Goal: Task Accomplishment & Management: Use online tool/utility

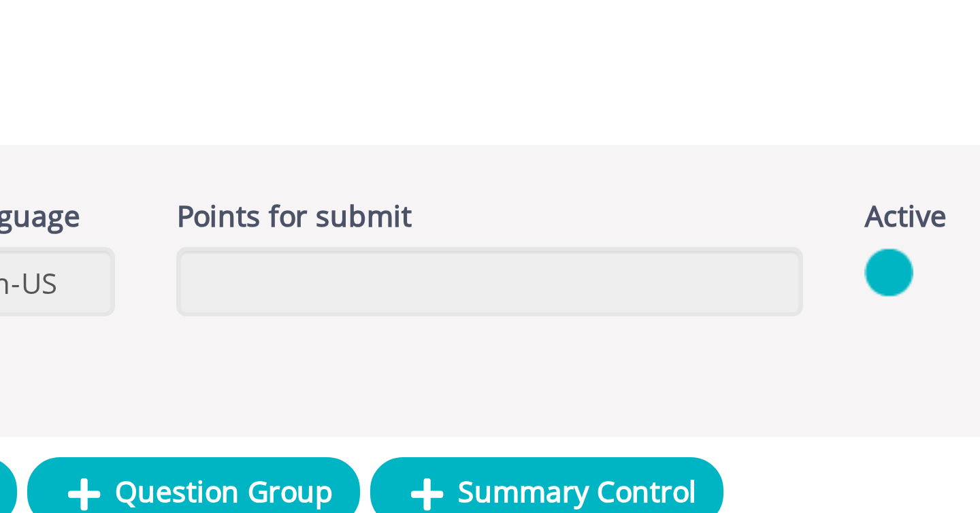
click at [459, 80] on div "Form PTP - New אינטל Forms Form" at bounding box center [514, 63] width 931 height 58
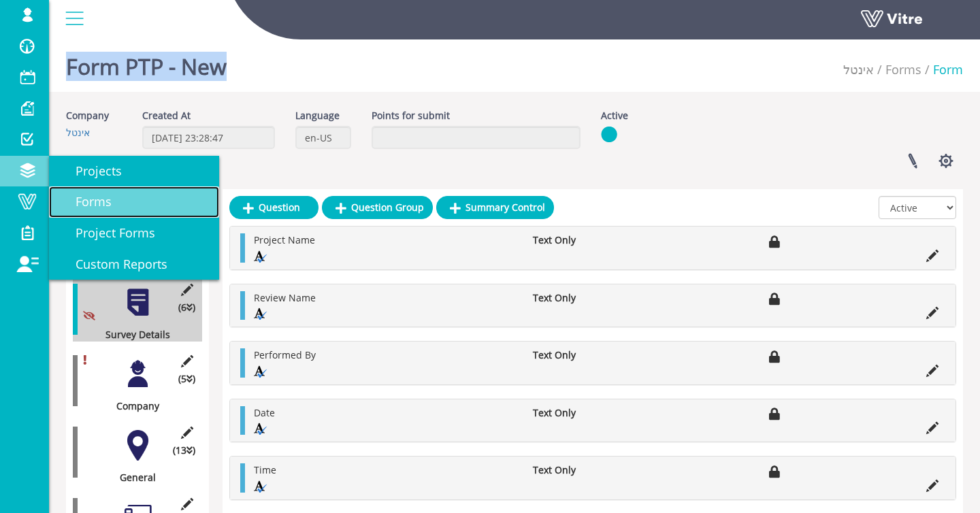
click at [86, 202] on span "Forms" at bounding box center [85, 201] width 52 height 16
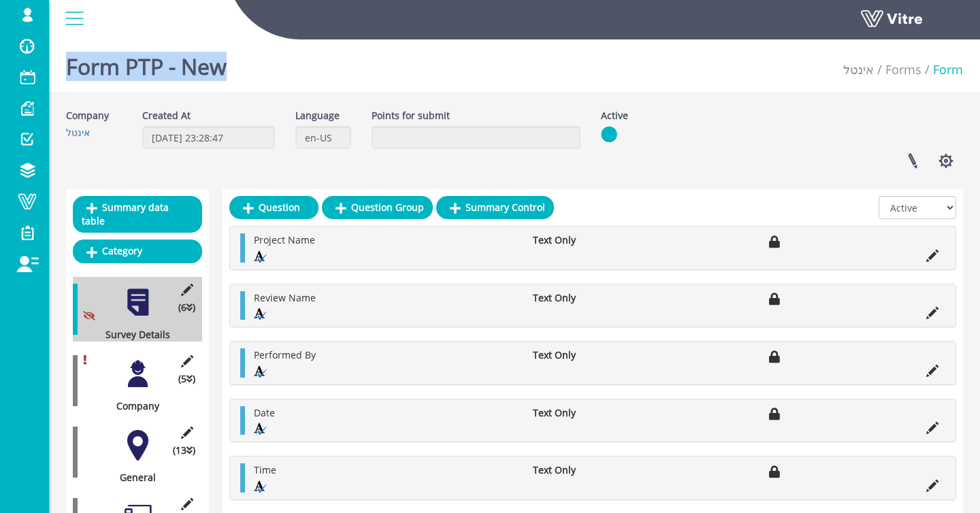
scroll to position [2, 0]
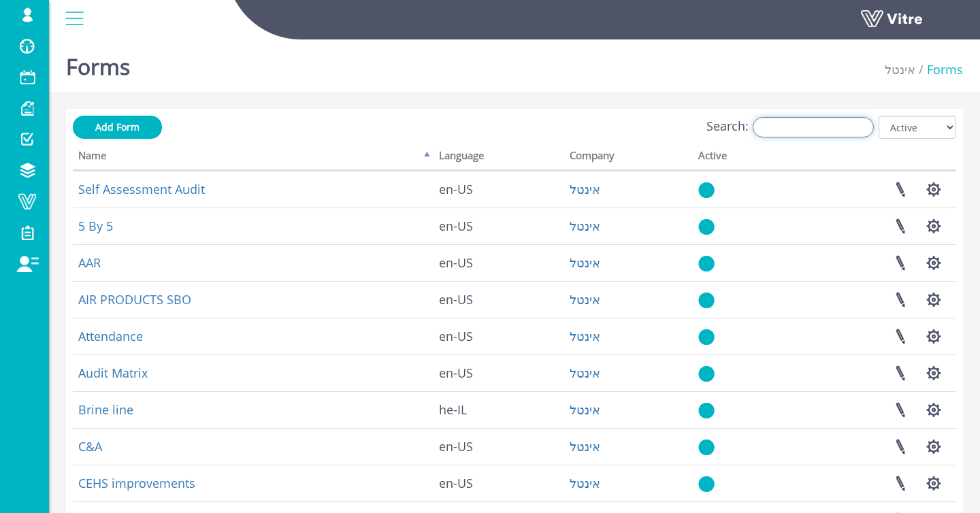
click at [824, 132] on input "Search:" at bounding box center [813, 127] width 121 height 20
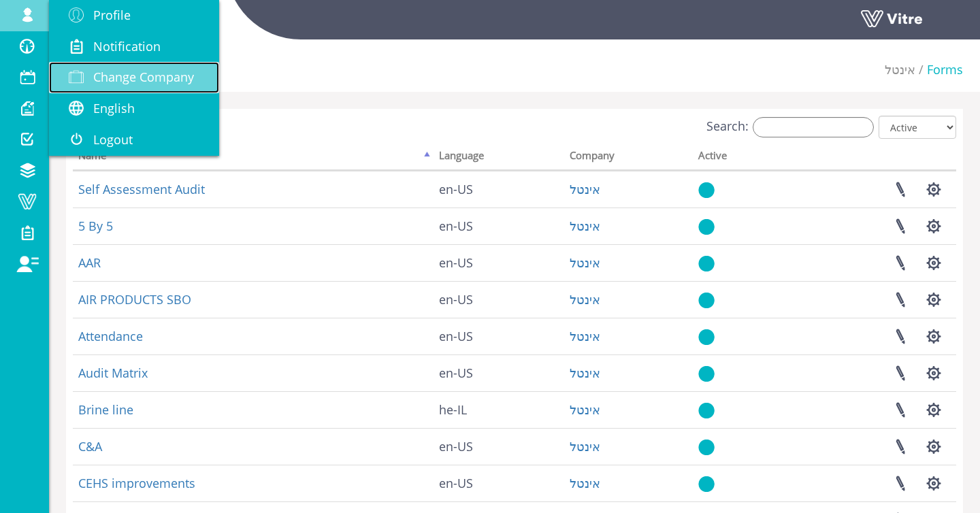
click at [95, 80] on span "Change Company" at bounding box center [143, 77] width 101 height 16
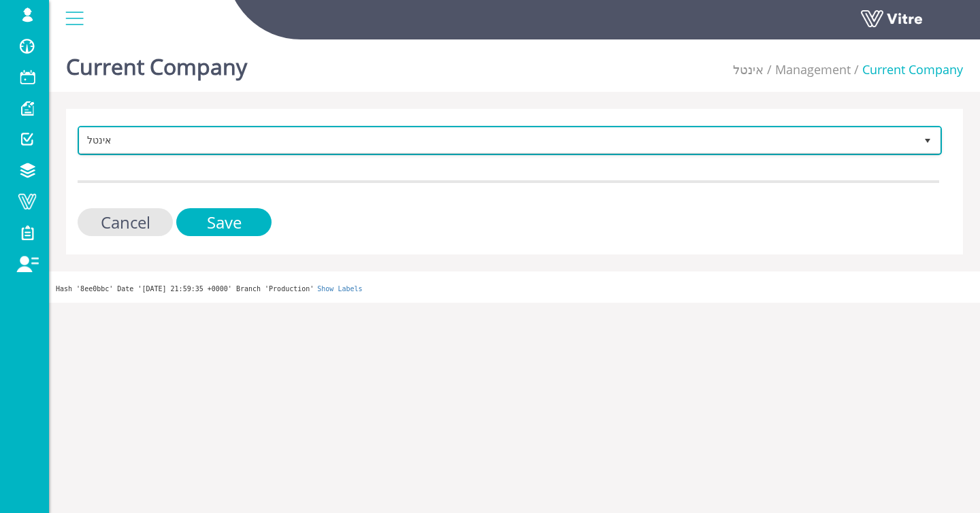
click at [150, 149] on span "אינטל" at bounding box center [498, 140] width 836 height 25
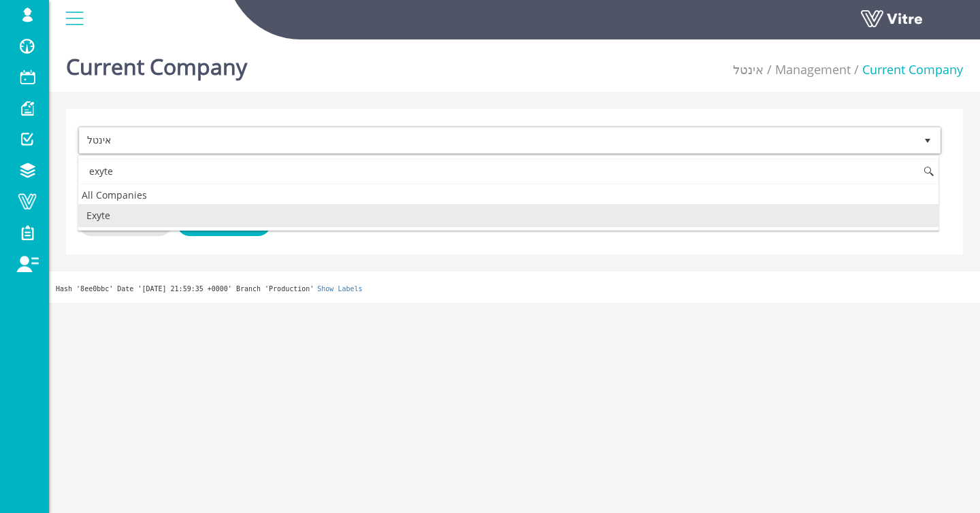
click at [125, 211] on li "Exyte" at bounding box center [508, 215] width 861 height 23
type input "exyte"
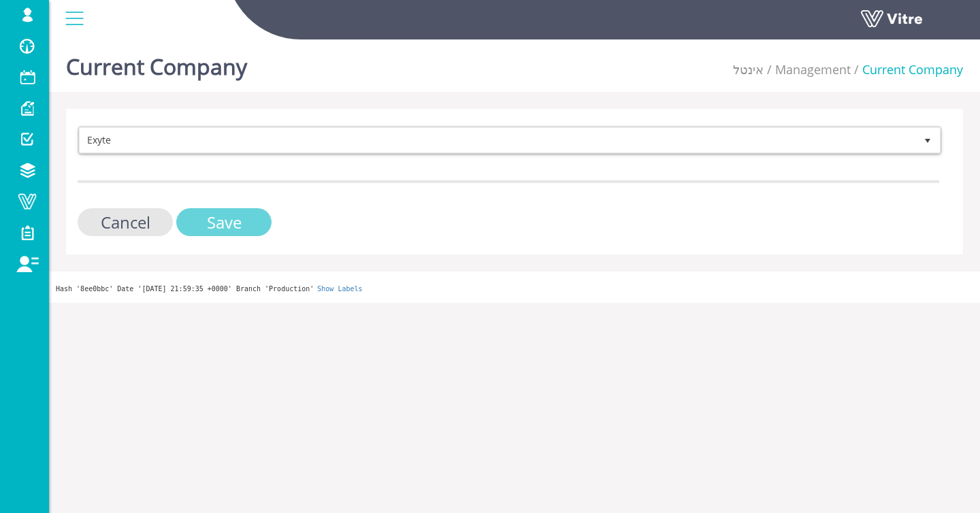
click at [224, 228] on input "Save" at bounding box center [223, 222] width 95 height 28
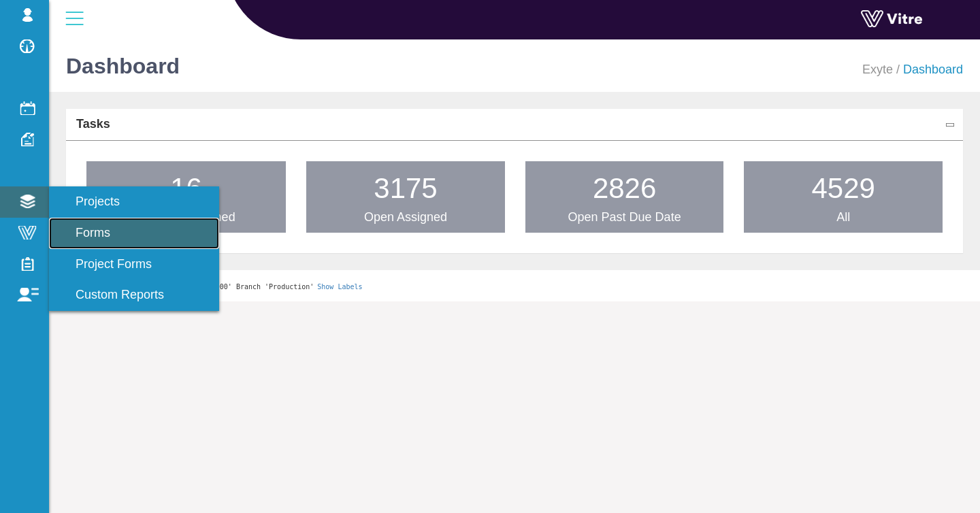
click at [85, 221] on link "Forms" at bounding box center [134, 233] width 170 height 31
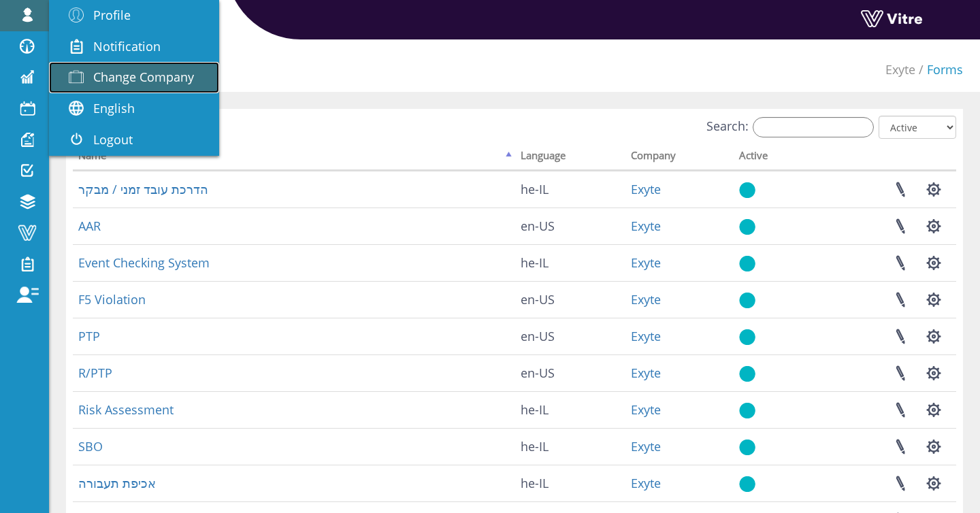
click at [142, 71] on span "Change Company" at bounding box center [143, 77] width 101 height 16
click at [180, 80] on span "Change Company" at bounding box center [143, 77] width 101 height 16
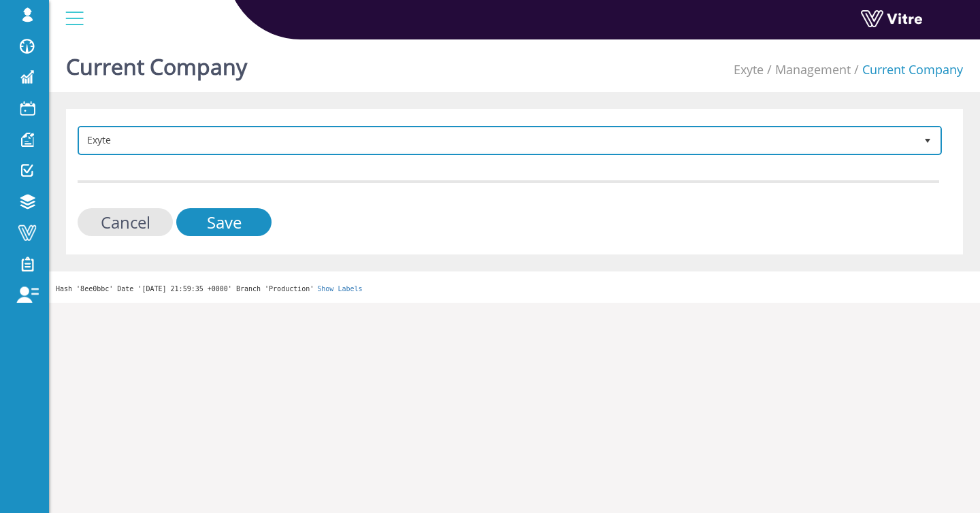
click at [252, 146] on span "Exyte" at bounding box center [498, 140] width 836 height 25
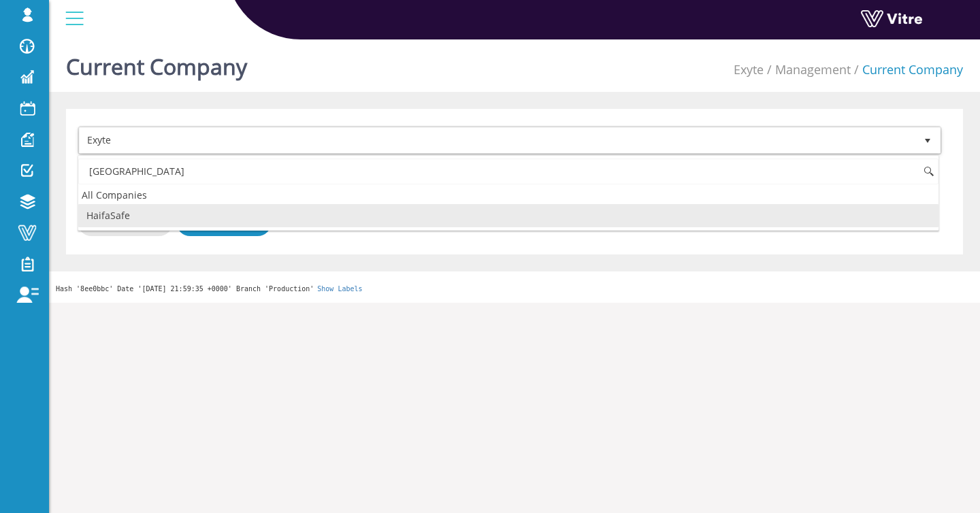
click at [208, 219] on li "HaifaSafe" at bounding box center [508, 215] width 861 height 23
type input "haifa"
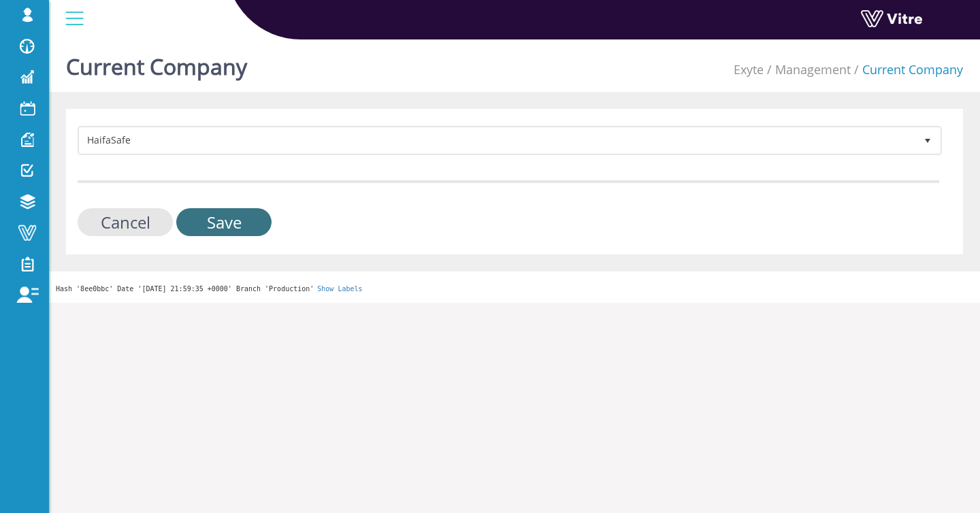
click at [208, 219] on input "Save" at bounding box center [223, 222] width 95 height 28
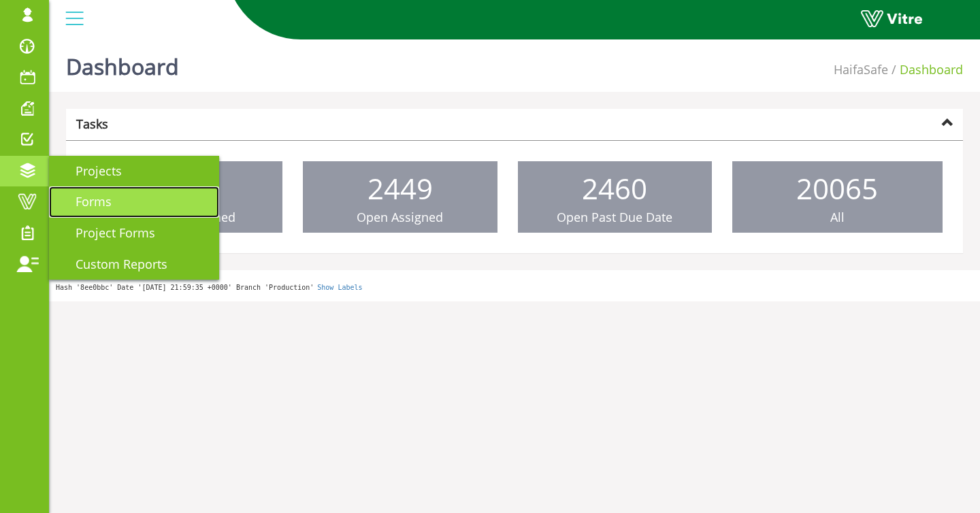
click at [87, 194] on span "Forms" at bounding box center [85, 201] width 52 height 16
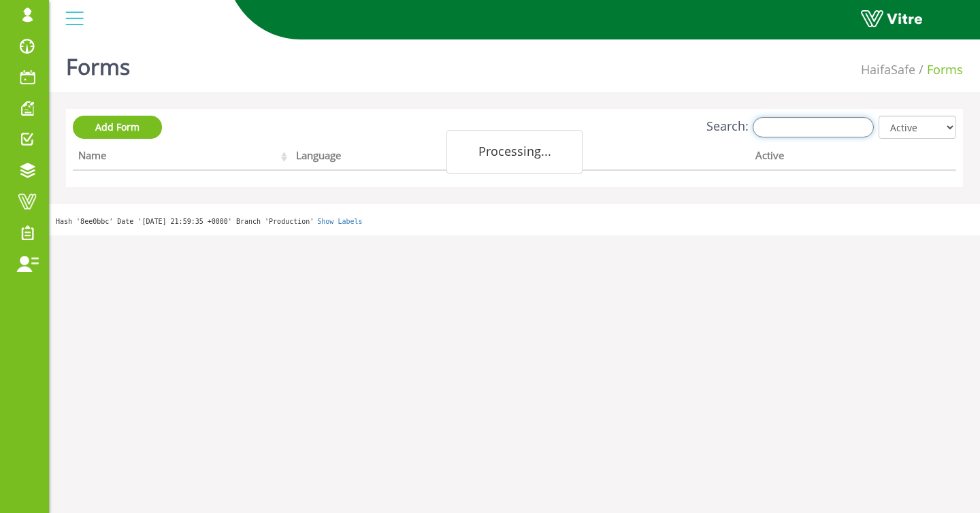
click at [774, 125] on input "Search:" at bounding box center [813, 127] width 121 height 20
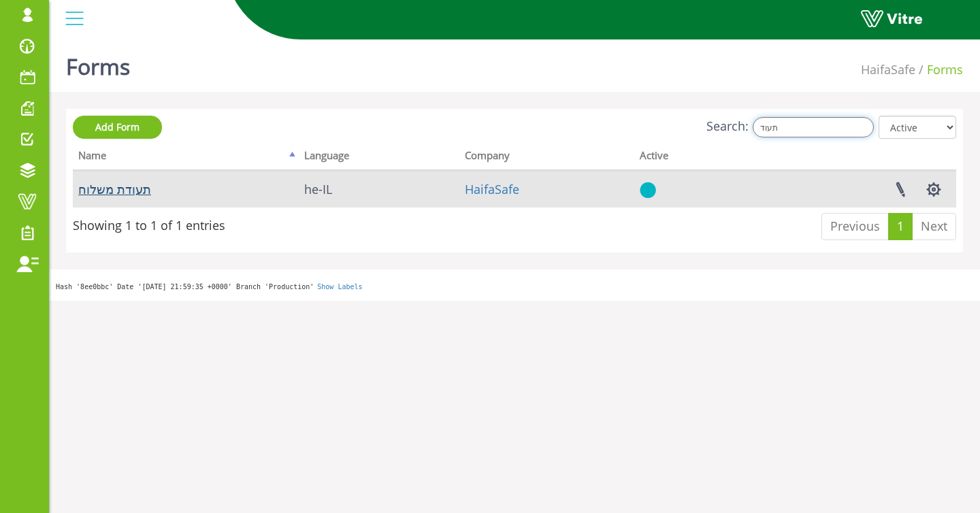
type input "תעוד"
click at [146, 189] on link "תעודת משלוח" at bounding box center [114, 189] width 73 height 16
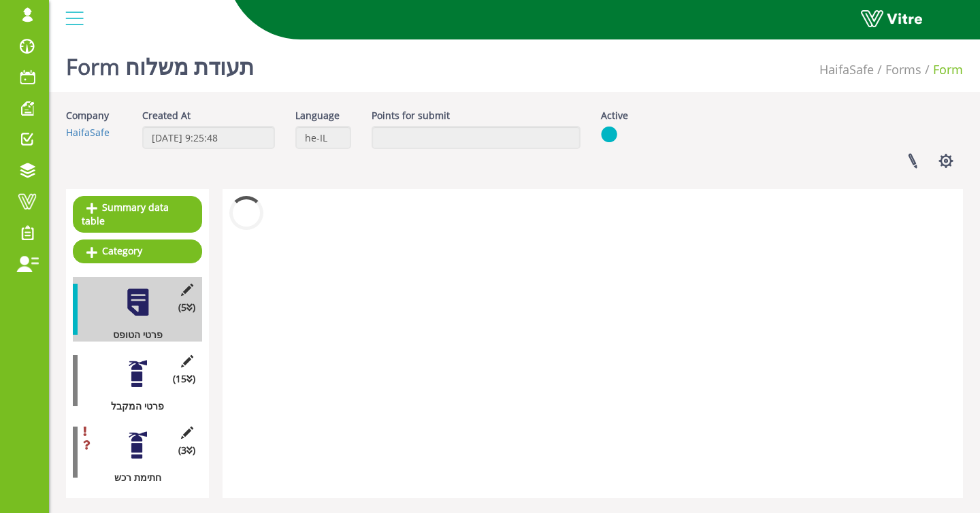
click at [130, 379] on div at bounding box center [138, 374] width 31 height 31
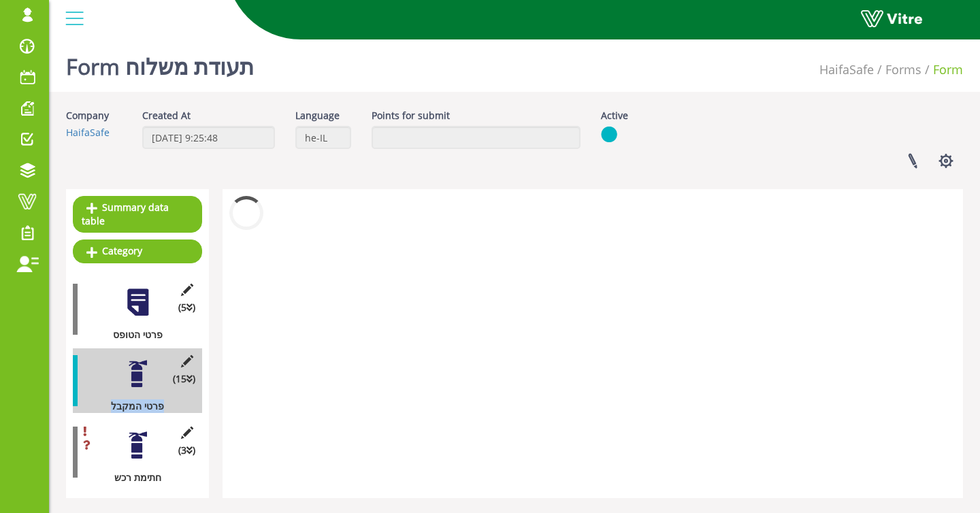
drag, startPoint x: 107, startPoint y: 408, endPoint x: 205, endPoint y: 404, distance: 98.1
click at [204, 404] on div "Summary data table Category (5 ) פרטי הטופס (15 ) פרטי המקבל (3 ) חתימת רכש" at bounding box center [137, 343] width 143 height 309
drag, startPoint x: 150, startPoint y: 369, endPoint x: 229, endPoint y: 338, distance: 85.0
click at [150, 368] on div at bounding box center [138, 374] width 31 height 31
click at [521, 262] on div at bounding box center [593, 343] width 741 height 309
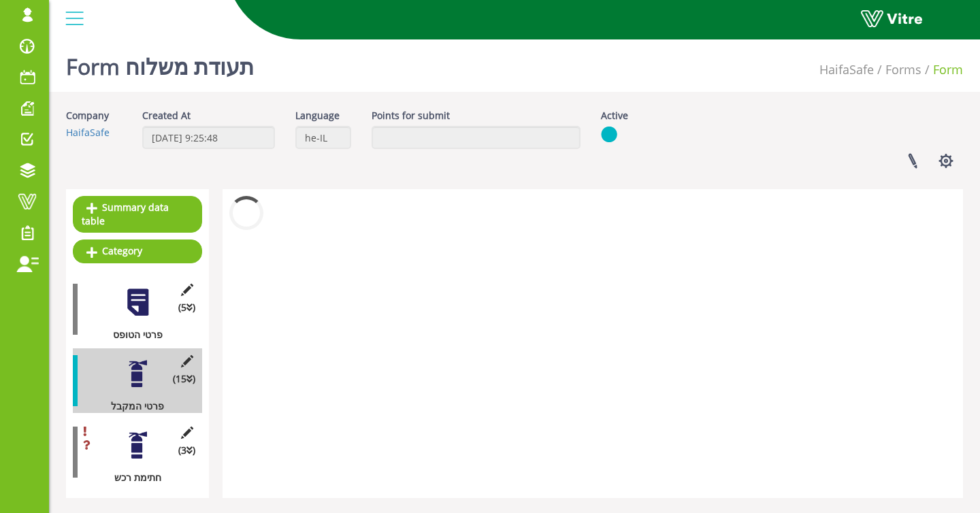
click at [150, 447] on div at bounding box center [138, 445] width 31 height 31
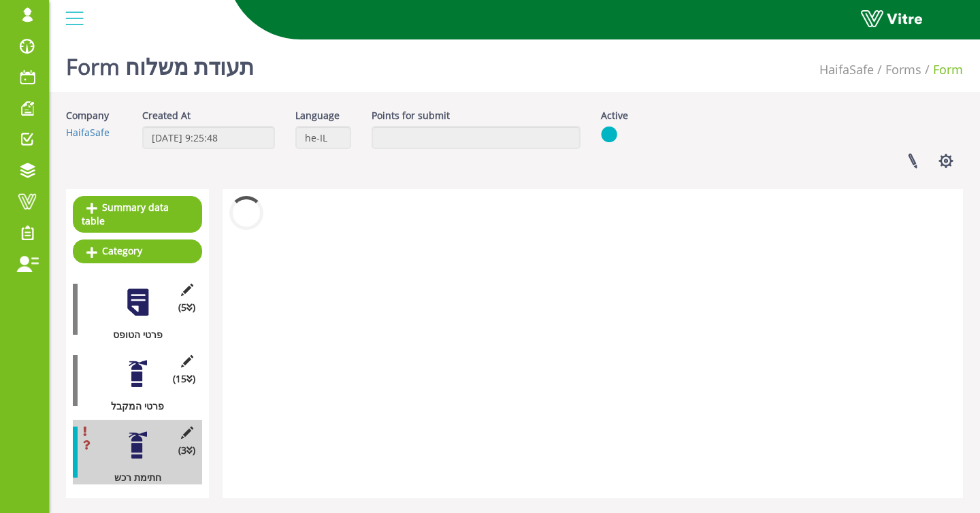
click at [124, 368] on div at bounding box center [138, 374] width 31 height 31
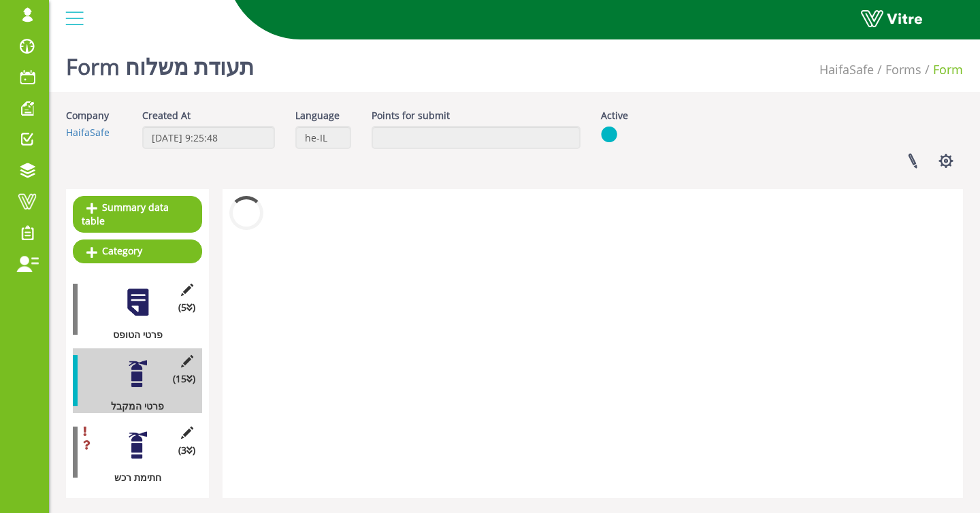
click at [135, 455] on div at bounding box center [138, 445] width 31 height 31
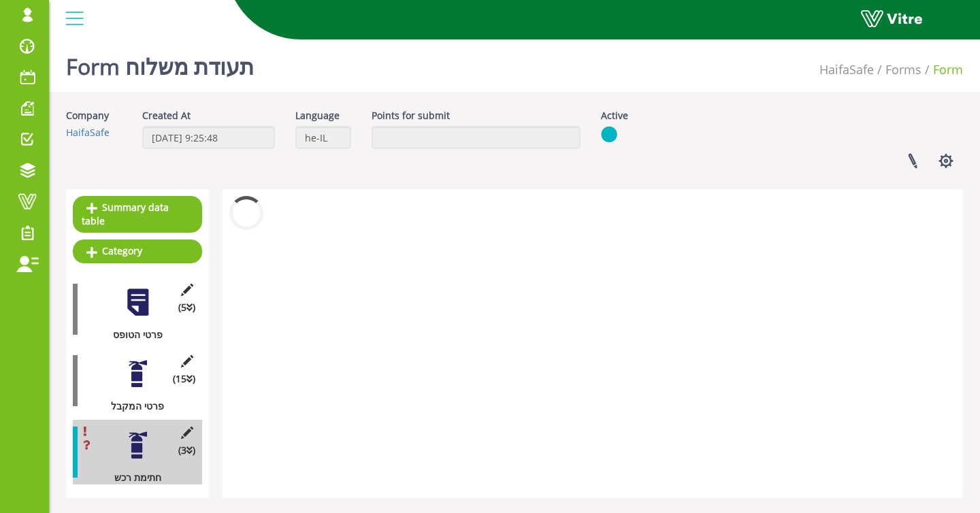
click at [133, 383] on div at bounding box center [138, 374] width 31 height 31
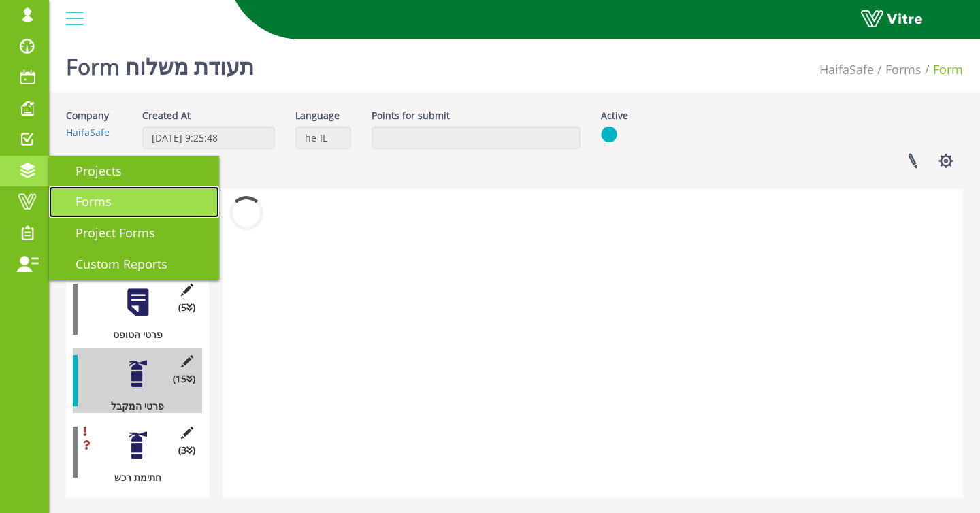
click at [110, 201] on span "Forms" at bounding box center [85, 201] width 52 height 16
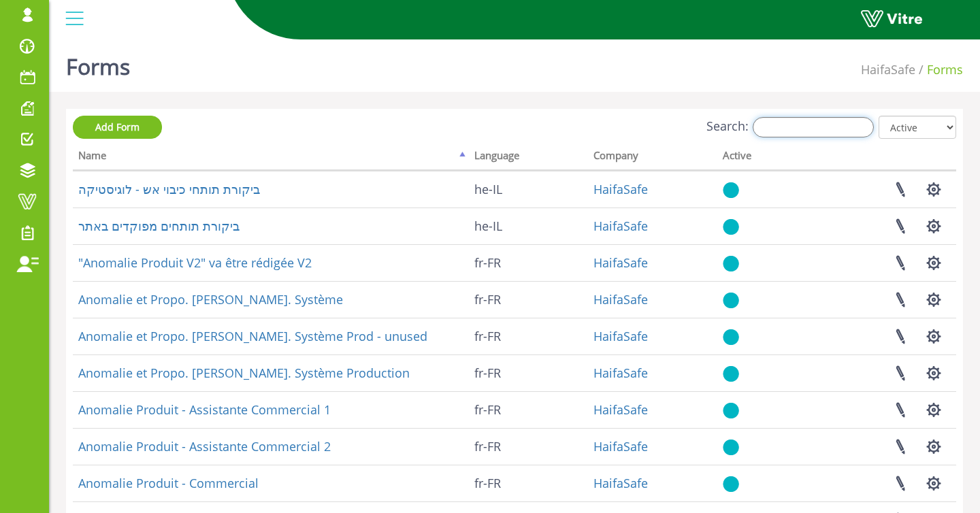
click at [844, 122] on input "Search:" at bounding box center [813, 127] width 121 height 20
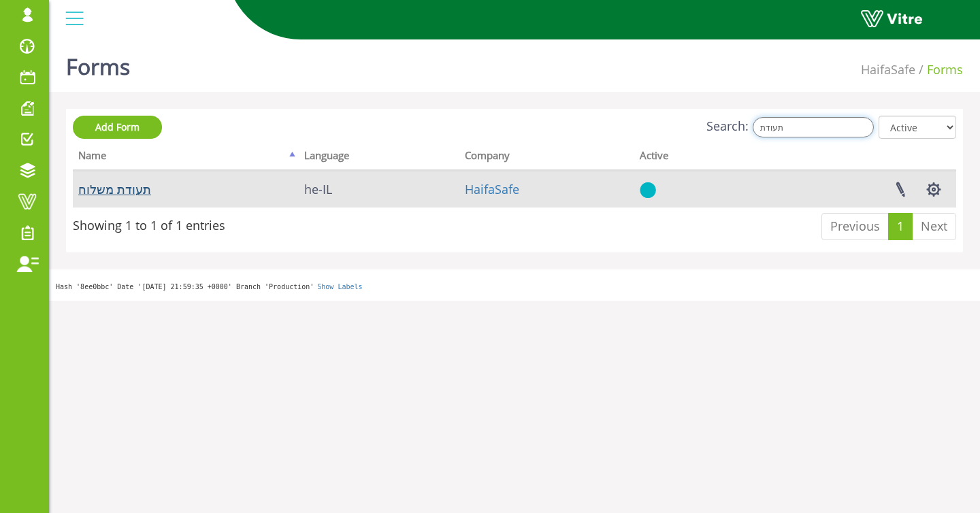
type input "תעודת"
click at [131, 193] on link "תעודת משלוח" at bounding box center [114, 189] width 73 height 16
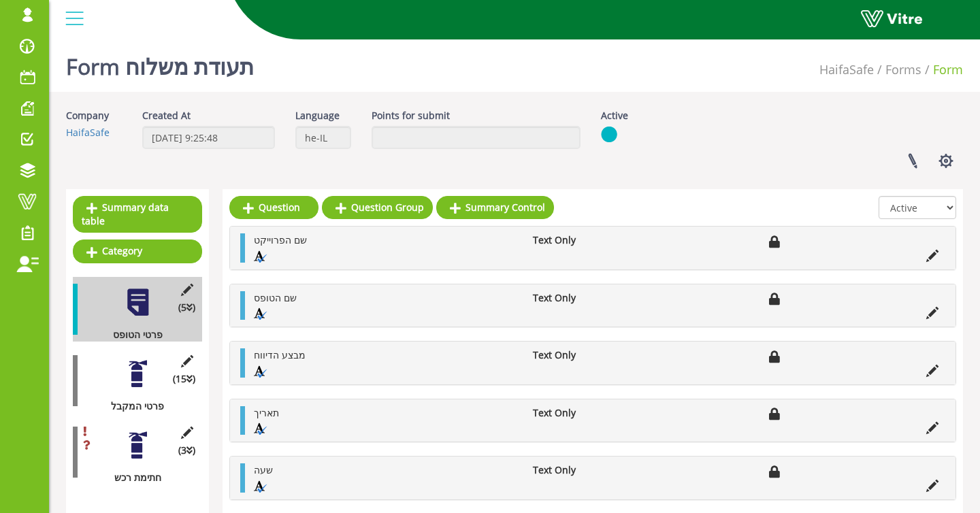
click at [137, 377] on div at bounding box center [138, 374] width 31 height 31
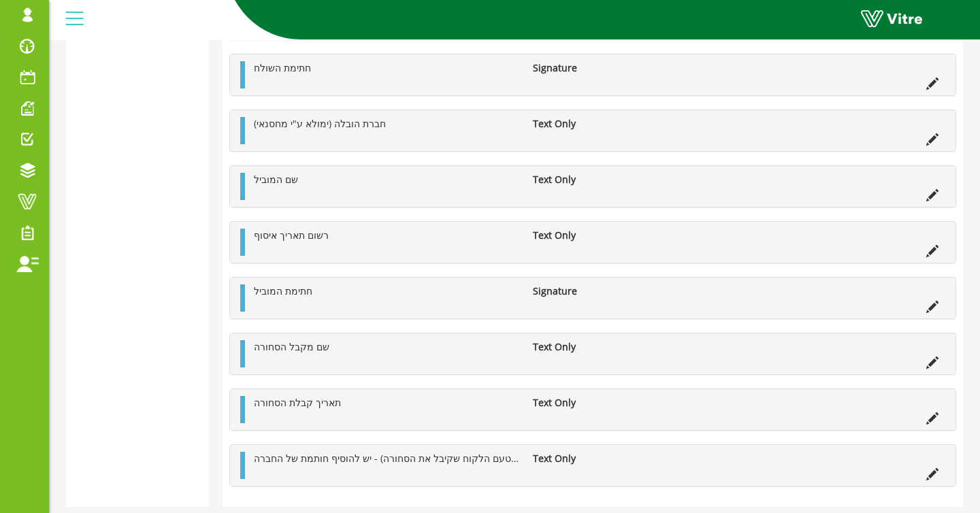
scroll to position [794, 0]
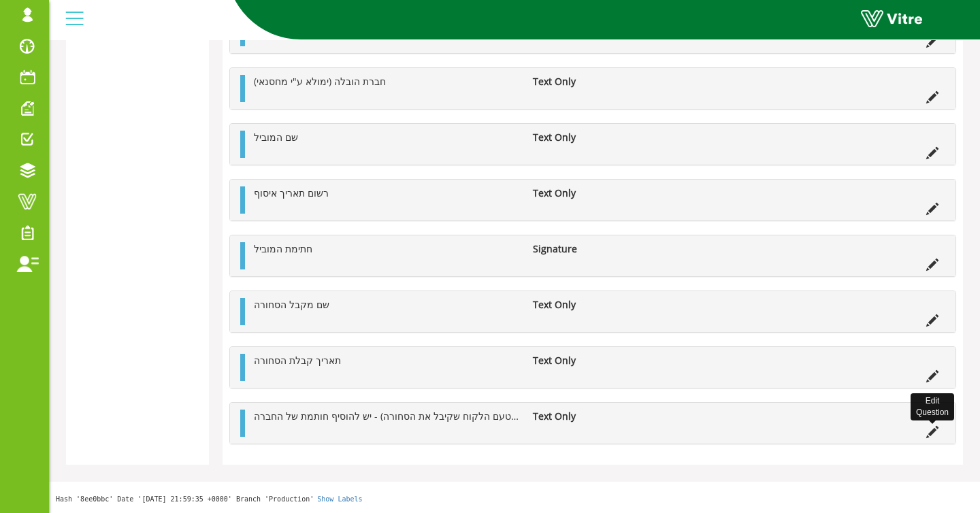
click at [929, 427] on icon at bounding box center [933, 432] width 12 height 12
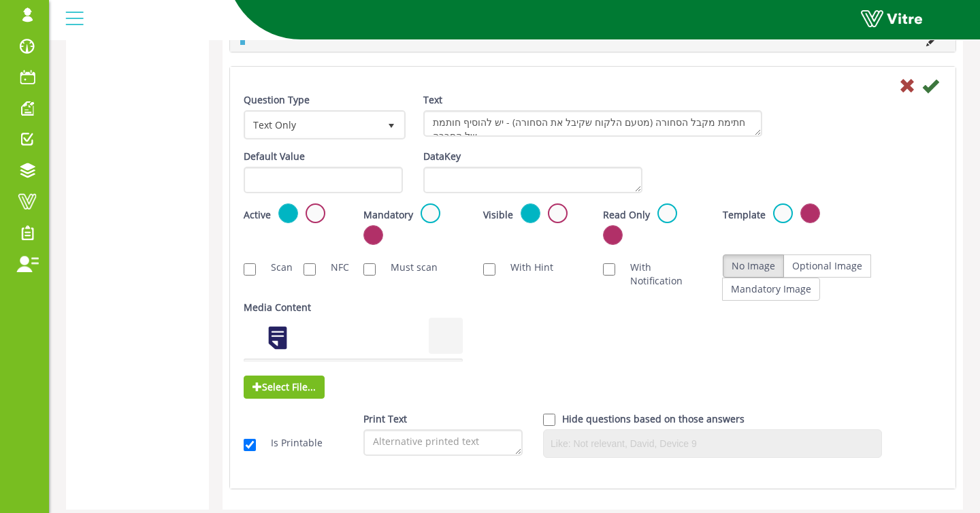
scroll to position [1175, 0]
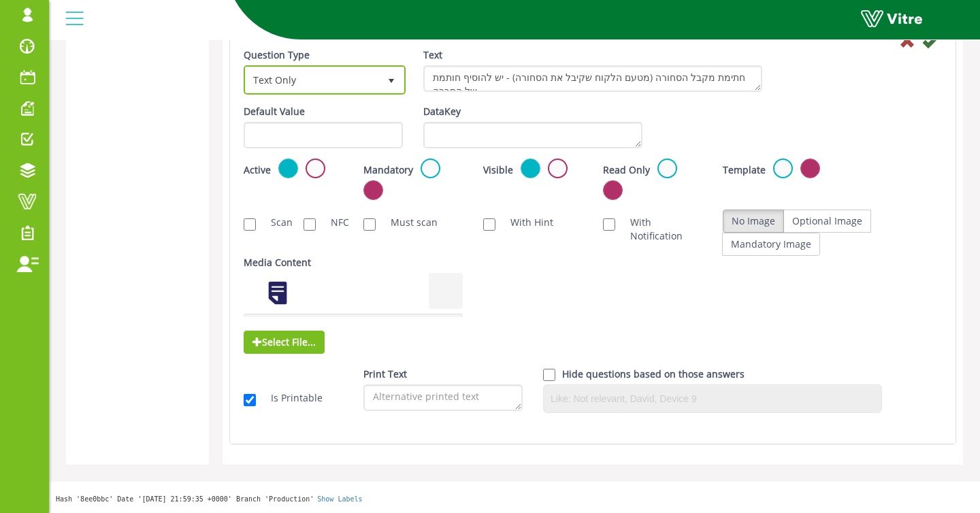
click at [315, 82] on span "Text Only" at bounding box center [312, 79] width 133 height 25
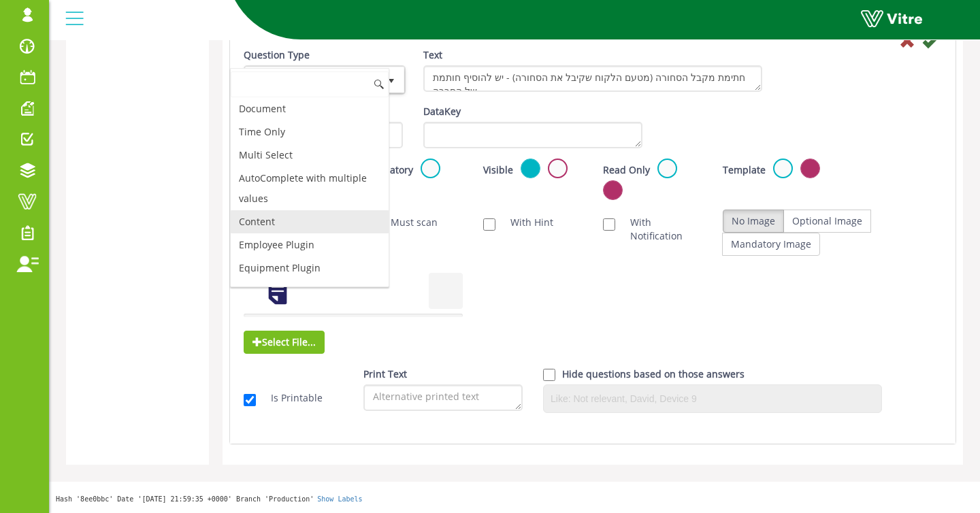
scroll to position [436, 0]
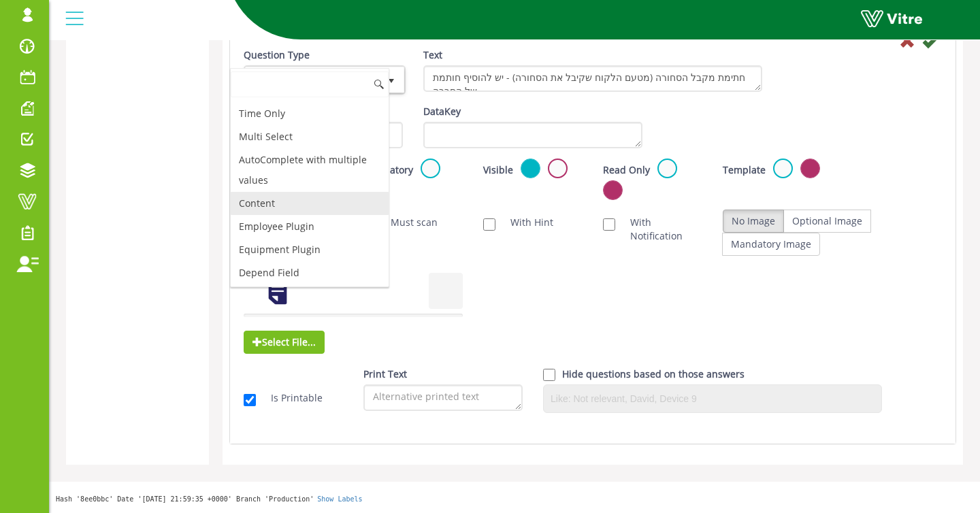
click at [321, 201] on li "Content" at bounding box center [310, 203] width 158 height 23
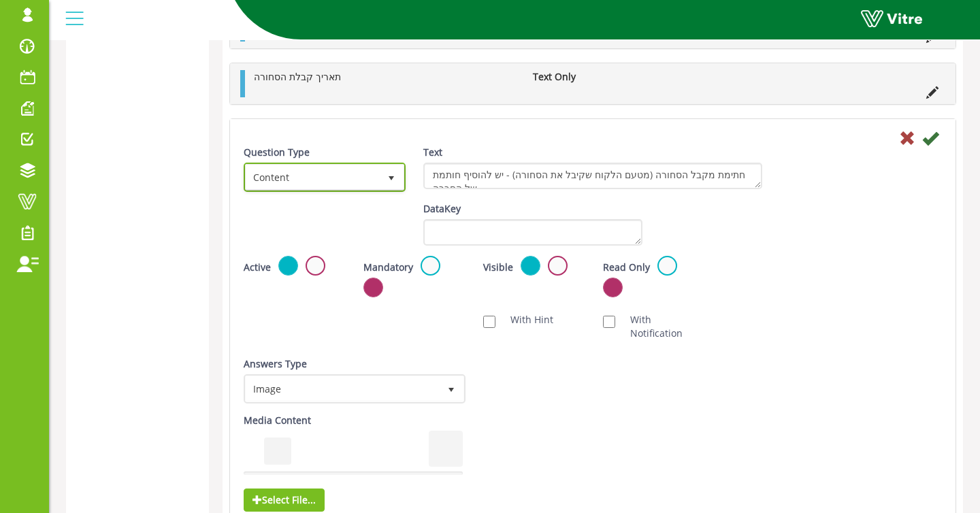
scroll to position [1076, 0]
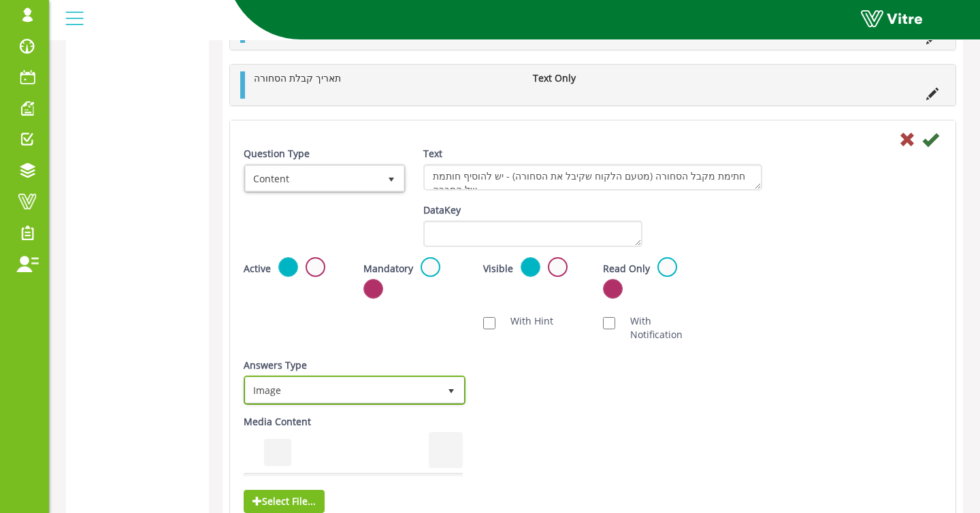
click at [435, 383] on span "Image" at bounding box center [342, 390] width 193 height 25
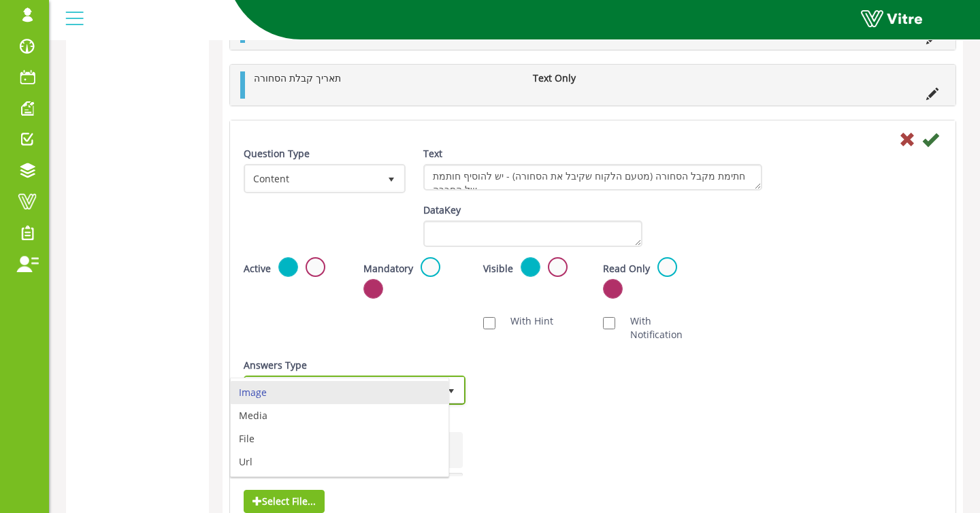
click at [435, 383] on li "Image" at bounding box center [340, 392] width 218 height 23
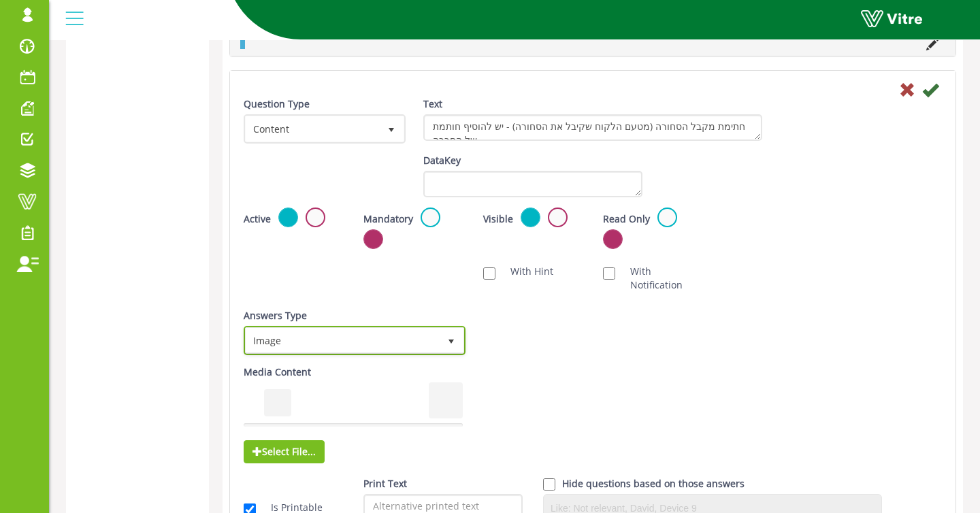
scroll to position [1138, 0]
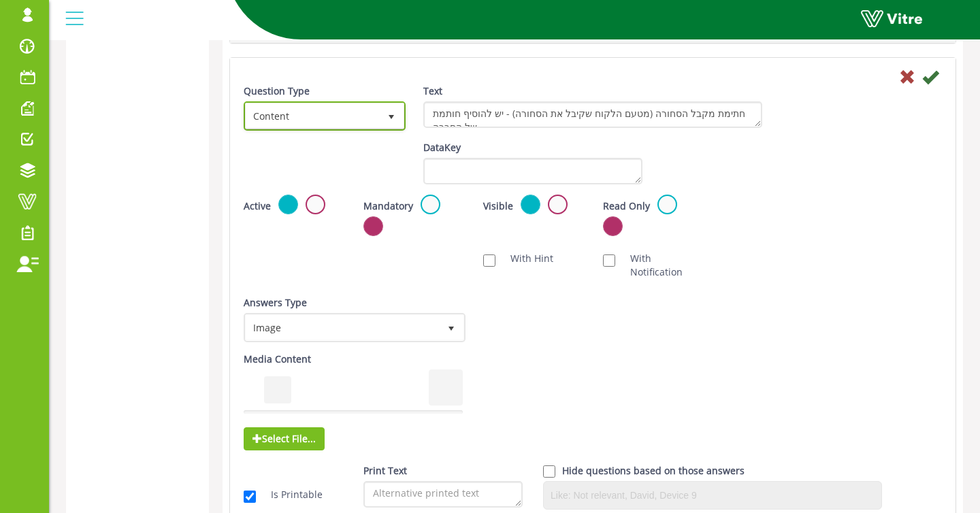
click at [334, 115] on span "Content" at bounding box center [312, 115] width 133 height 25
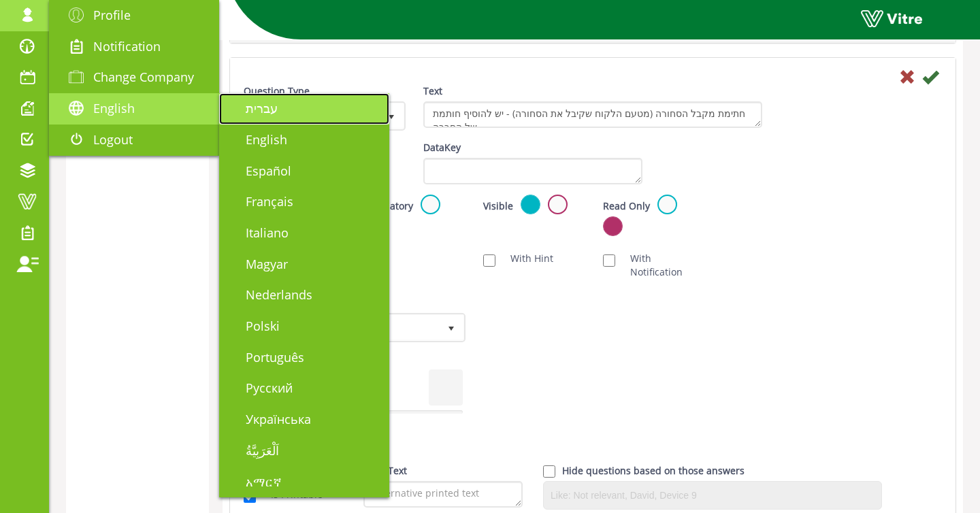
click at [268, 116] on span "עברית" at bounding box center [253, 108] width 48 height 16
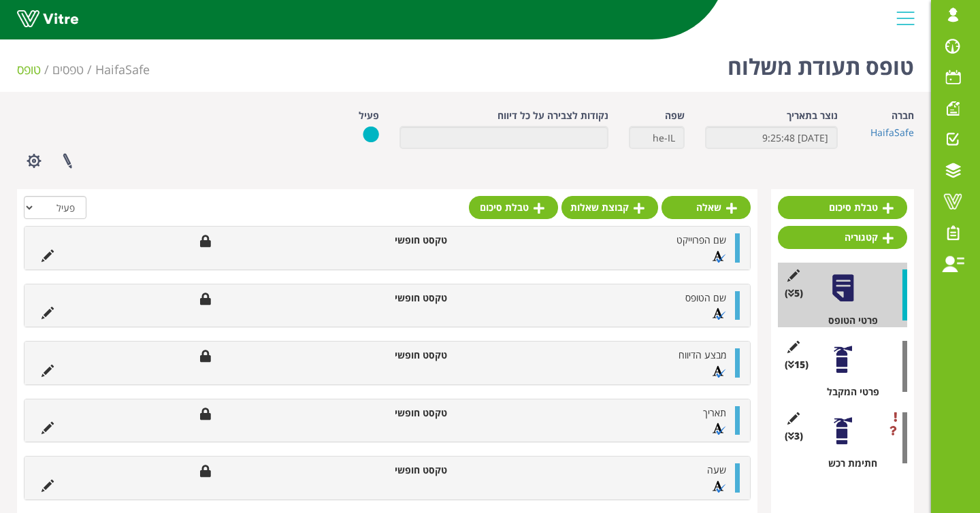
click at [831, 357] on div at bounding box center [843, 359] width 31 height 31
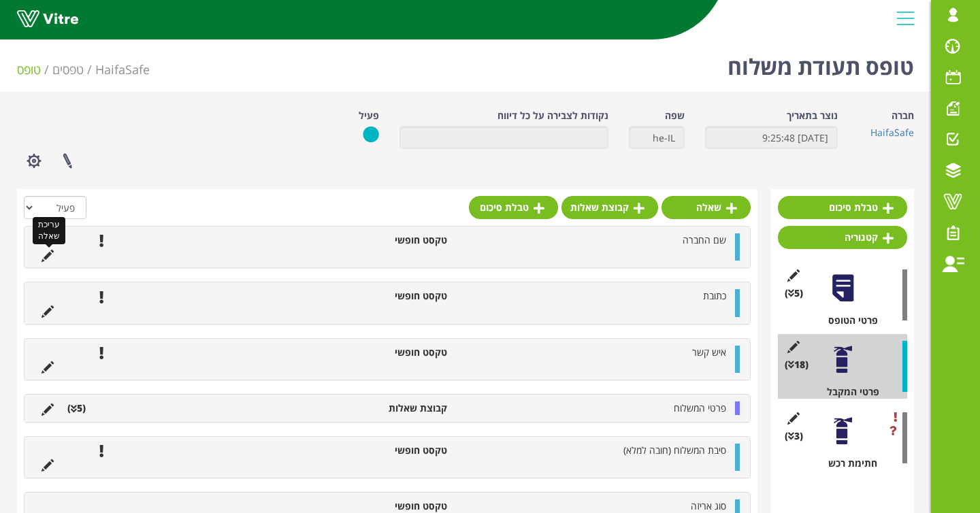
click at [52, 254] on icon at bounding box center [48, 256] width 12 height 12
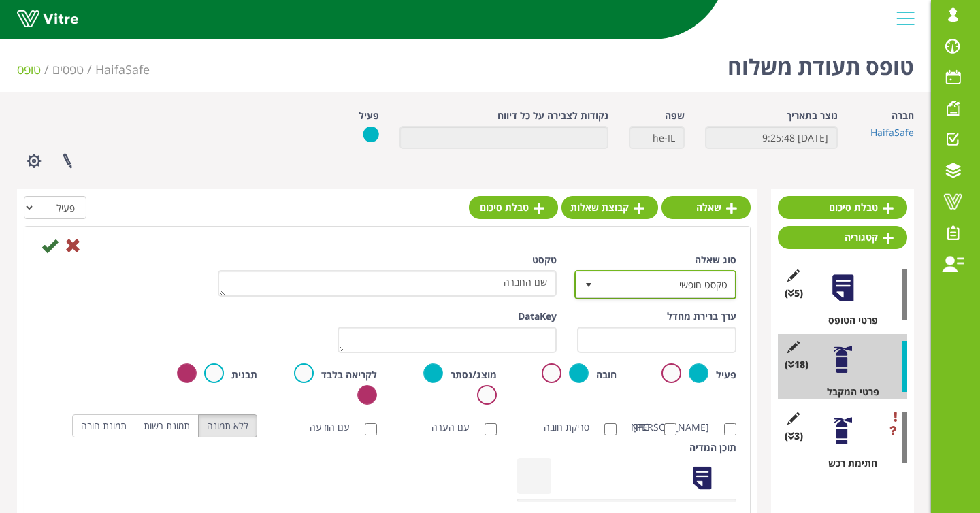
click at [692, 282] on span "טקסט חופשי" at bounding box center [667, 284] width 135 height 25
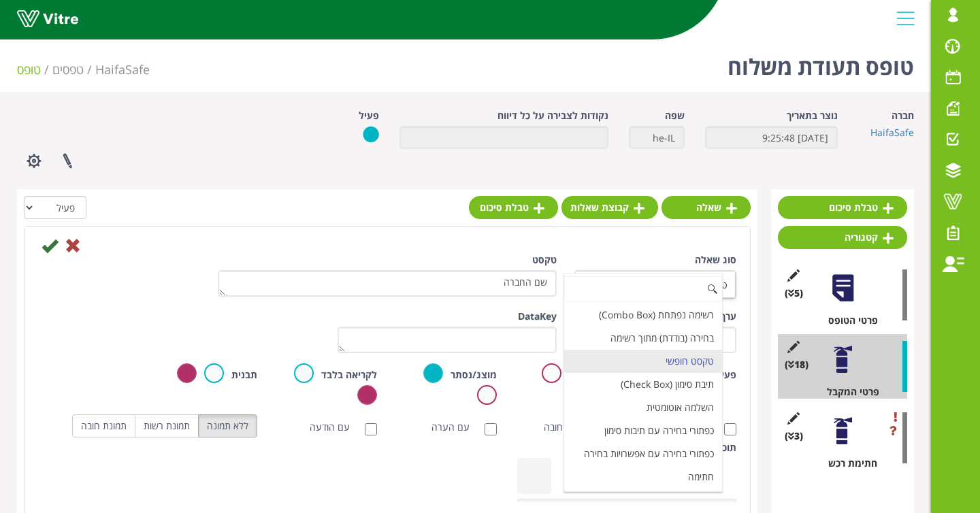
scroll to position [416, 0]
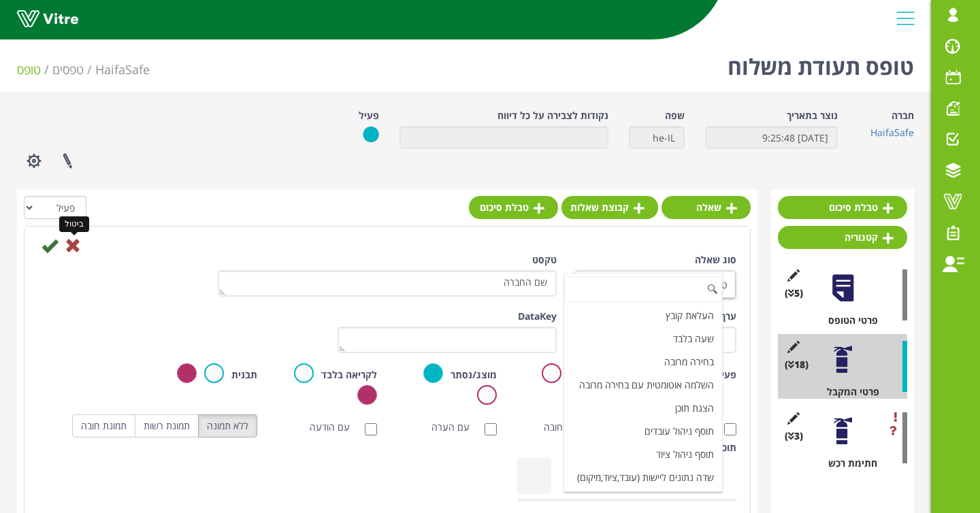
drag, startPoint x: 71, startPoint y: 248, endPoint x: 120, endPoint y: 147, distance: 112.7
click at [71, 248] on icon at bounding box center [73, 246] width 16 height 16
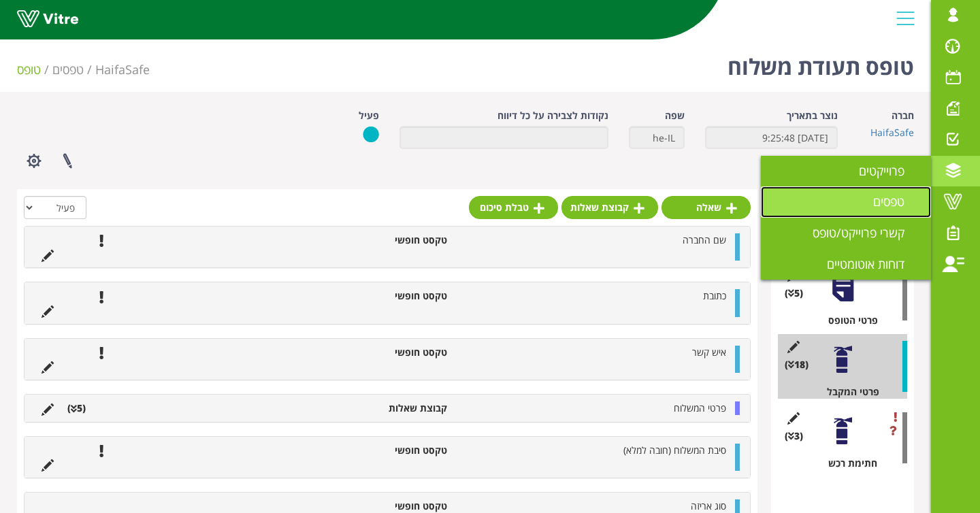
click at [906, 193] on span "טפסים" at bounding box center [897, 201] width 48 height 16
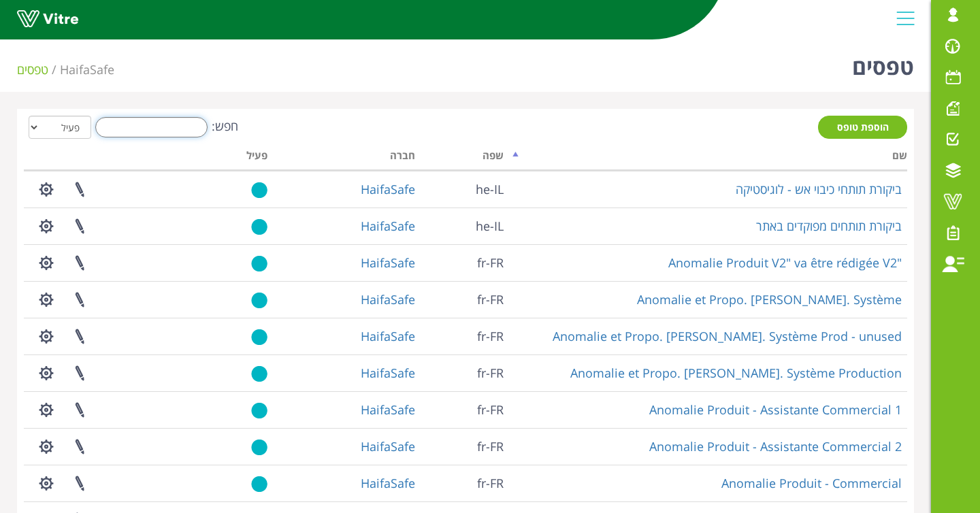
click at [172, 129] on input "חפש:" at bounding box center [151, 127] width 112 height 20
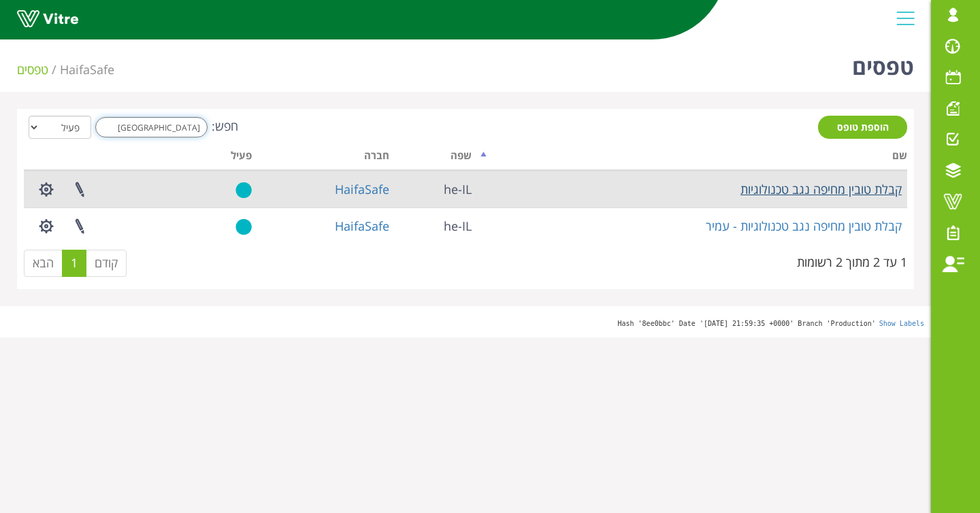
type input "[GEOGRAPHIC_DATA]"
click at [764, 187] on link "קבלת טובין מחיפה נגב טכנולוגיות" at bounding box center [821, 189] width 161 height 16
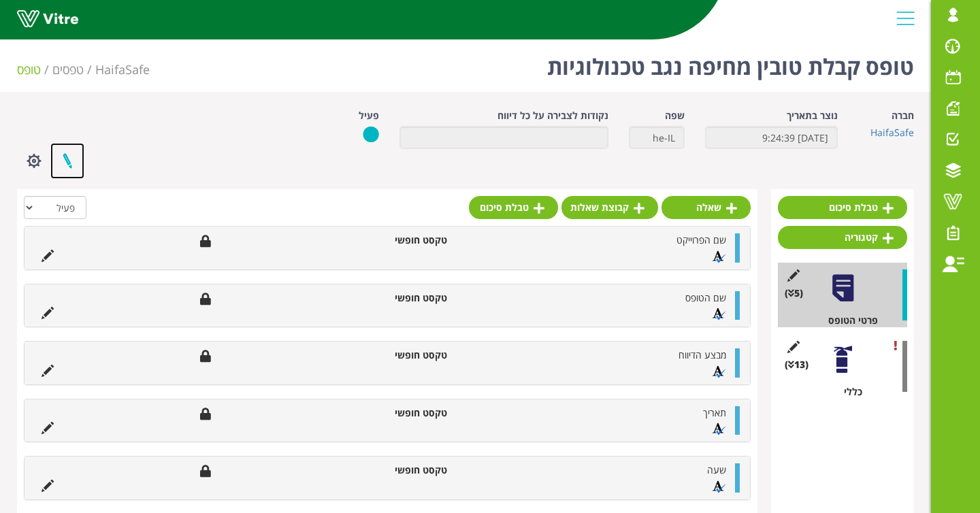
click at [59, 161] on link at bounding box center [67, 161] width 34 height 36
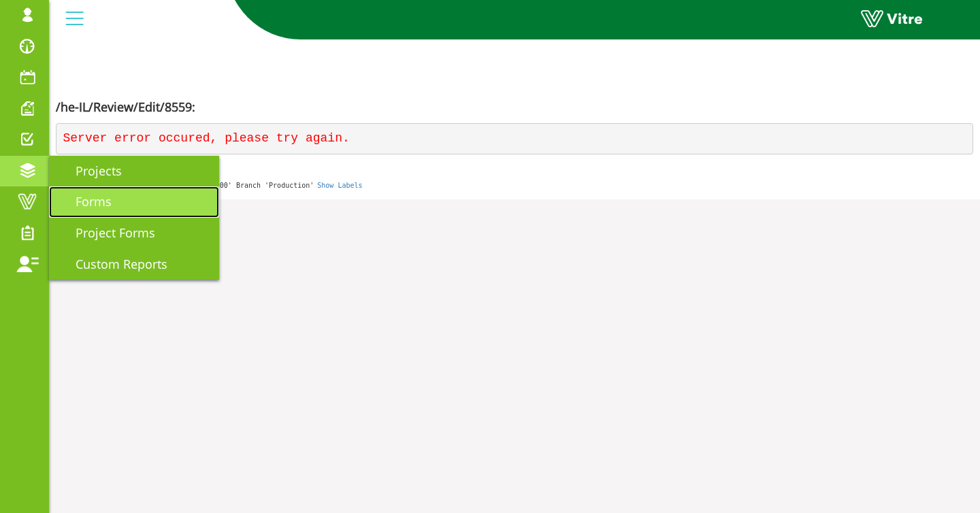
click at [65, 207] on span "Forms" at bounding box center [85, 201] width 52 height 16
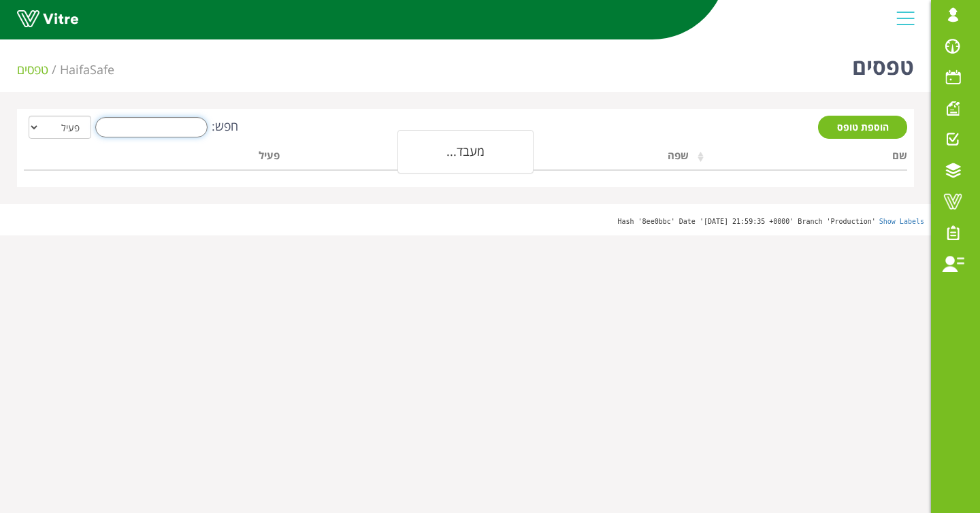
click at [146, 123] on input "חפש:" at bounding box center [151, 127] width 112 height 20
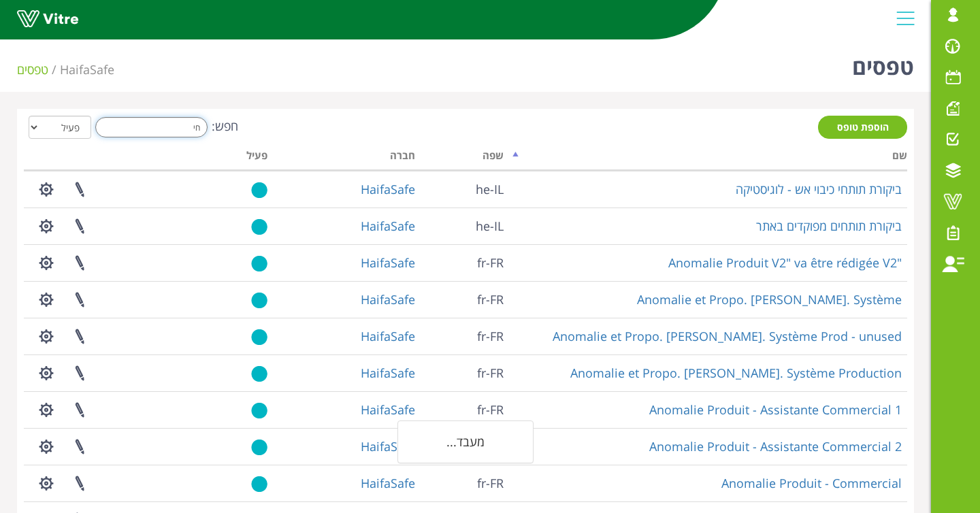
type input "ח"
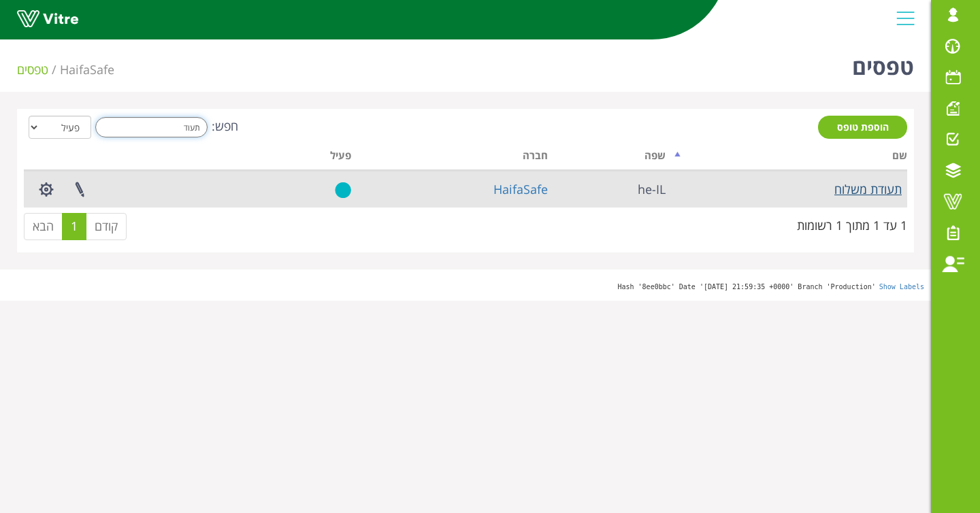
type input "תעוד"
click at [836, 190] on link "תעודת משלוח" at bounding box center [868, 189] width 67 height 16
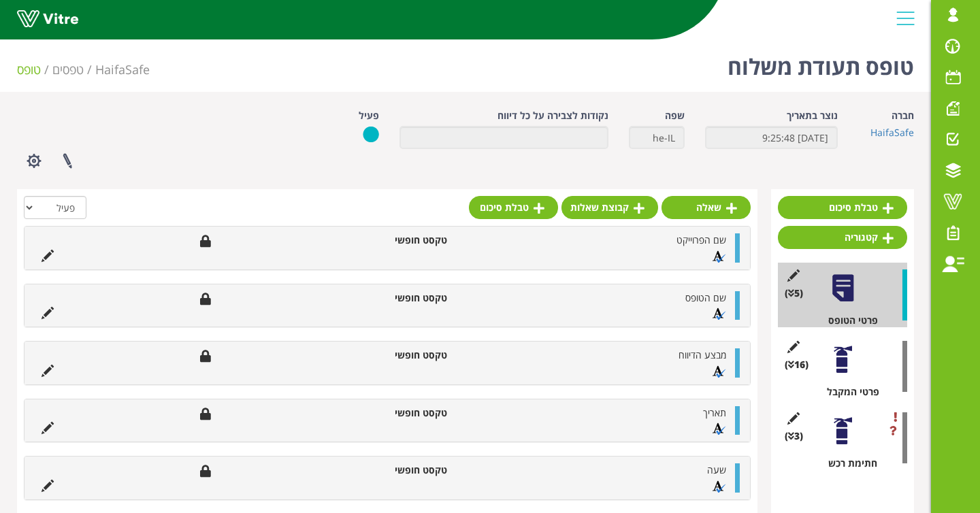
click at [840, 353] on div at bounding box center [843, 359] width 31 height 31
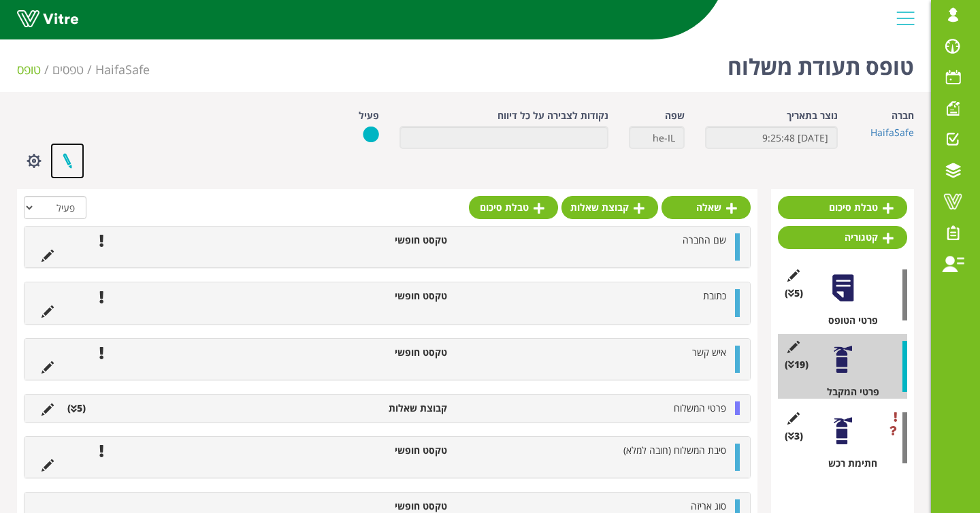
click at [76, 161] on link at bounding box center [67, 161] width 34 height 36
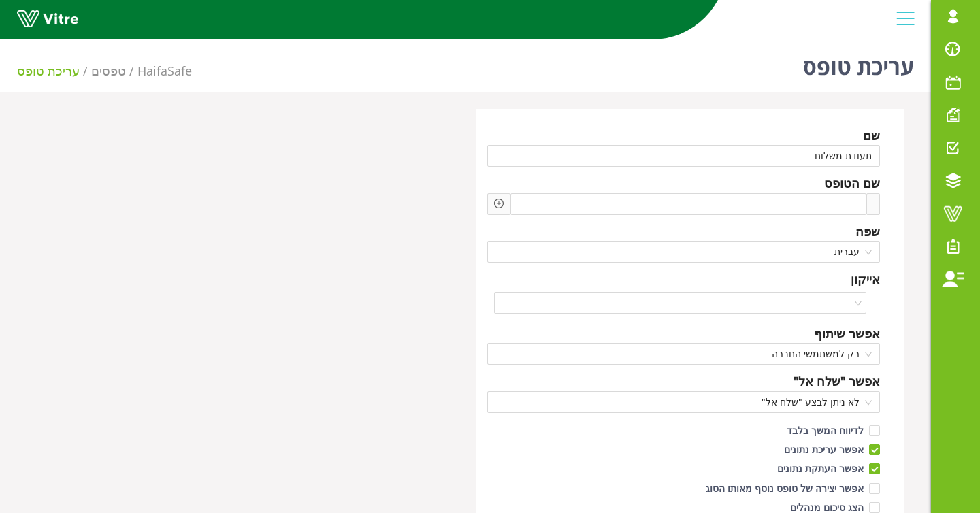
click at [498, 204] on icon "plus-circle" at bounding box center [499, 204] width 4 height 4
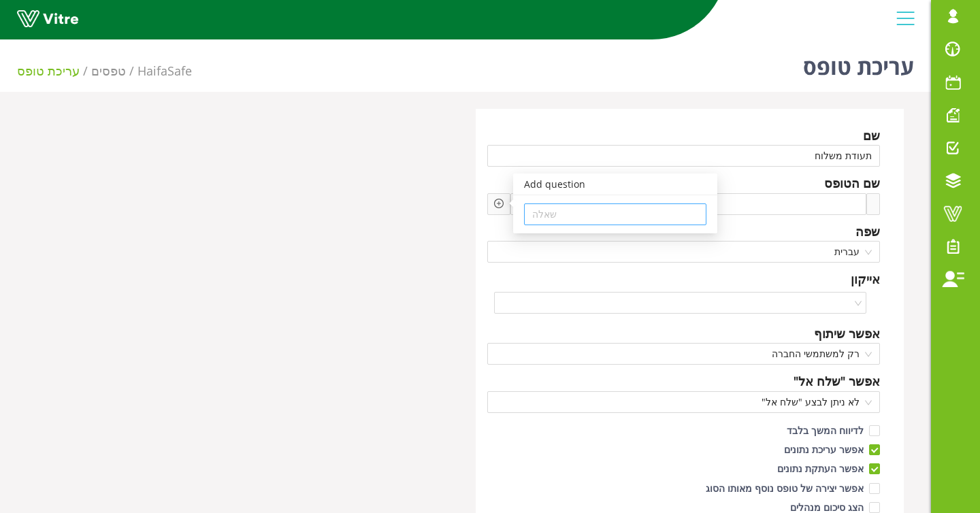
click at [566, 212] on input "search" at bounding box center [615, 214] width 166 height 20
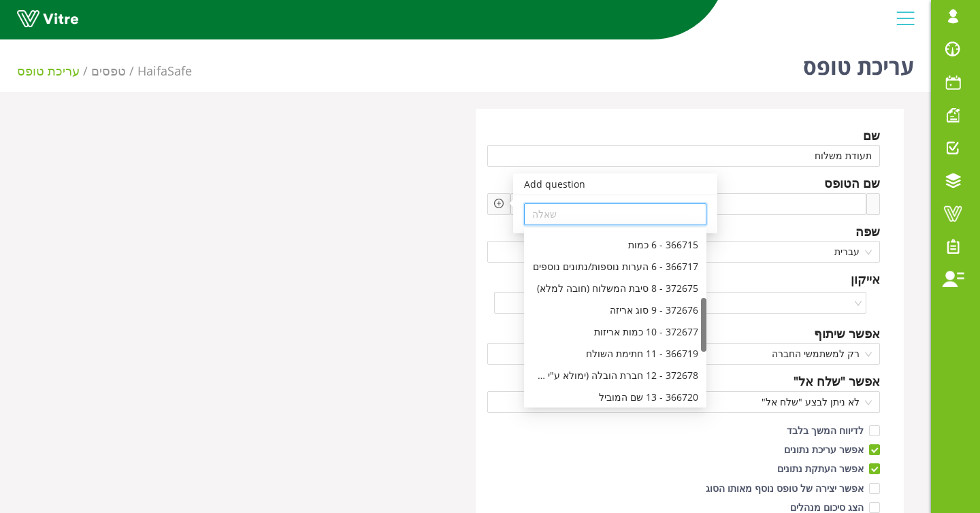
scroll to position [216, 0]
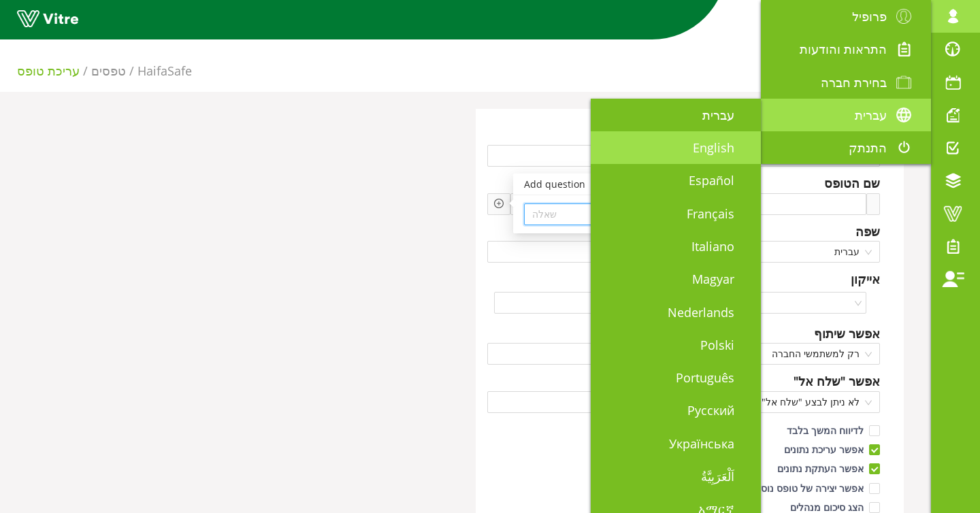
click at [701, 142] on span "English" at bounding box center [722, 148] width 58 height 16
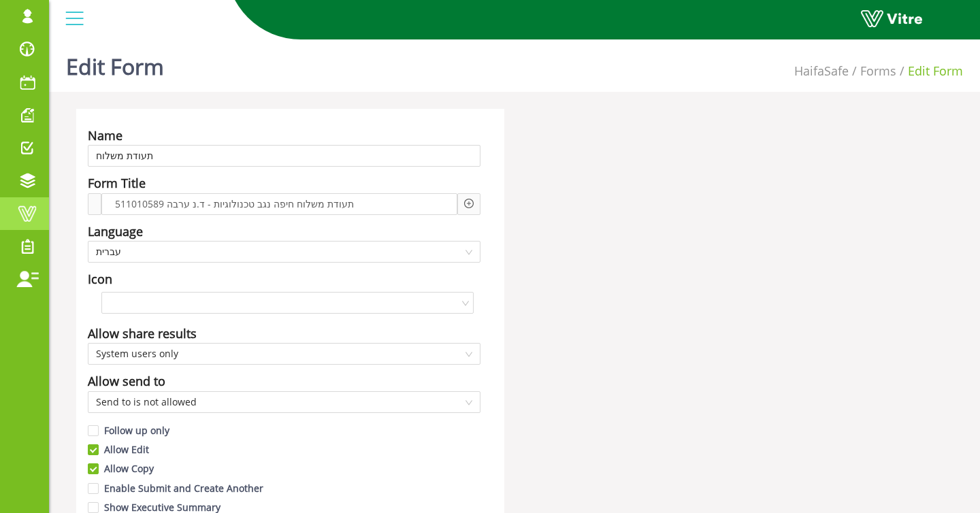
scroll to position [1, 0]
